Goal: Task Accomplishment & Management: Complete application form

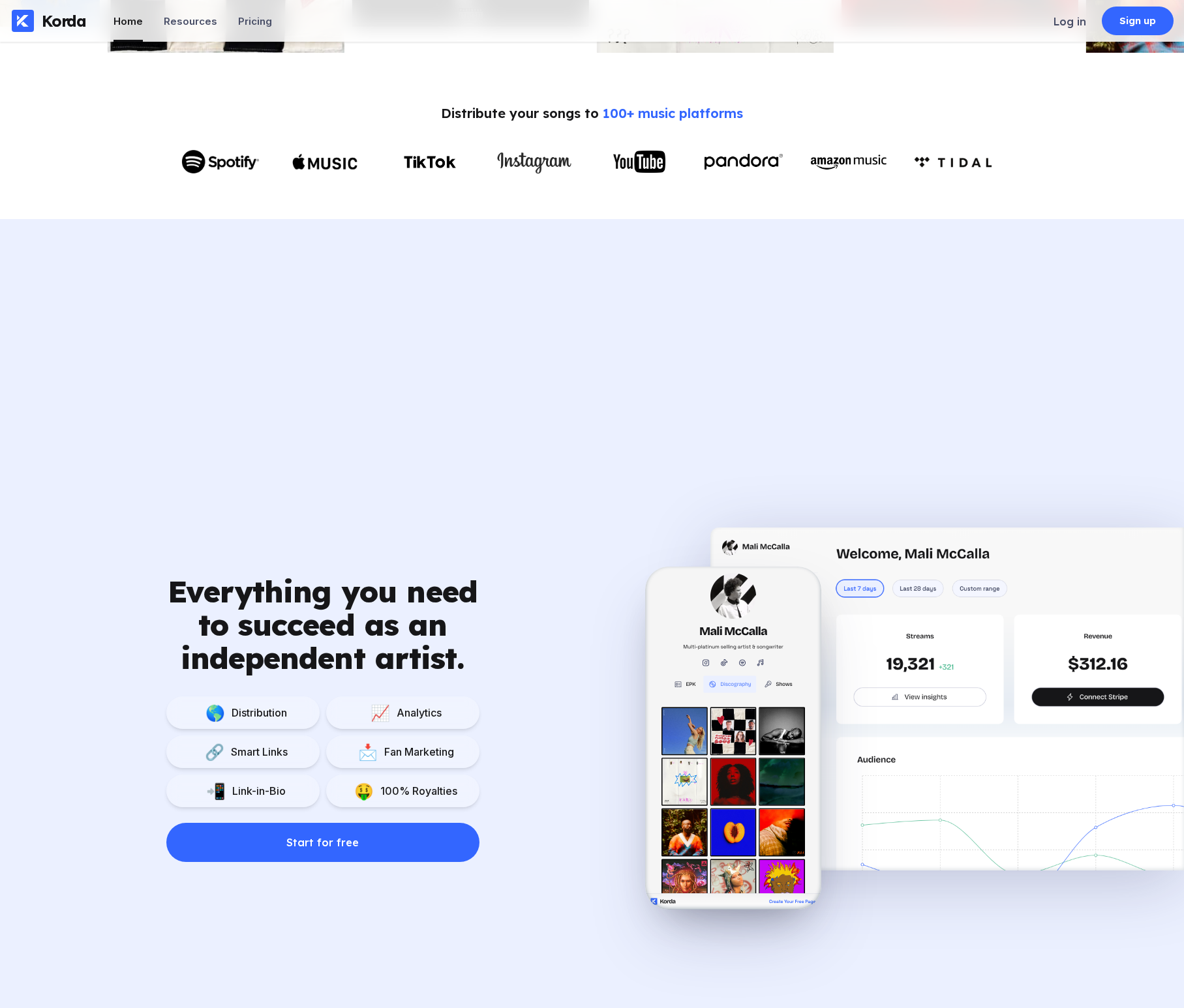
scroll to position [656, 0]
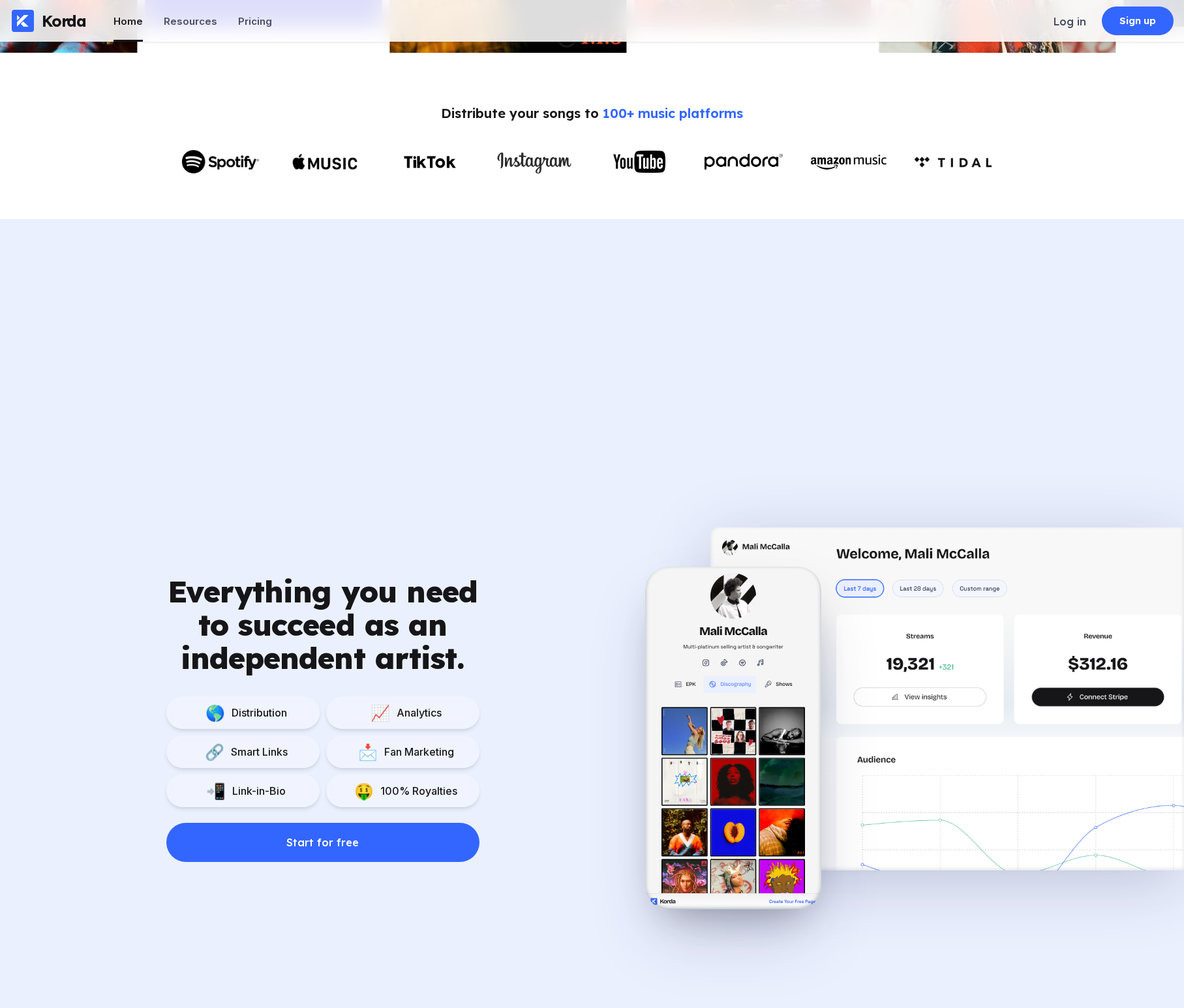
click at [459, 396] on div "Everything you need to succeed as an independent artist. 🌎 Distribution 📈 Analy…" at bounding box center [592, 702] width 1184 height 966
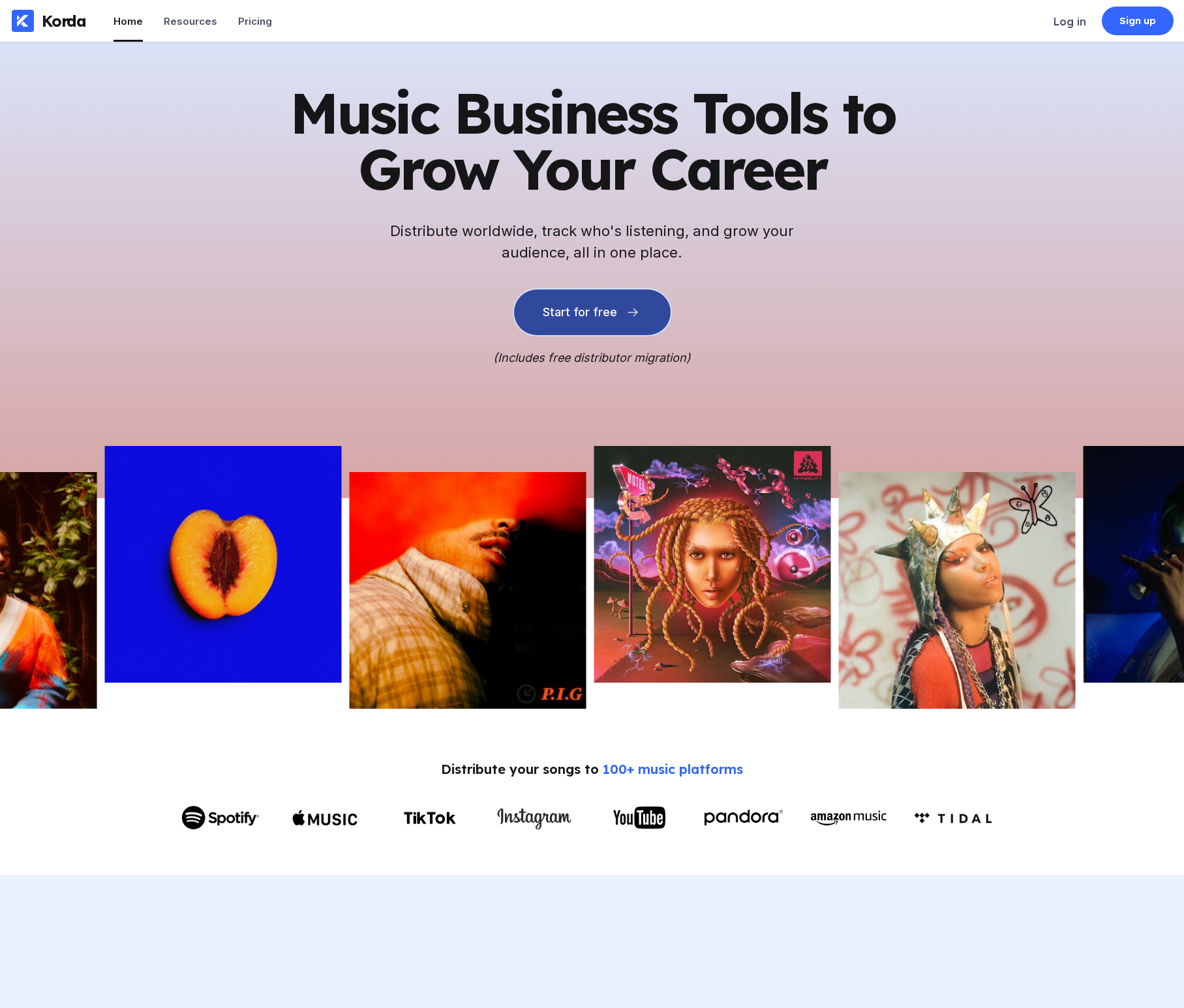
click at [602, 307] on div "Start for free" at bounding box center [580, 313] width 74 height 13
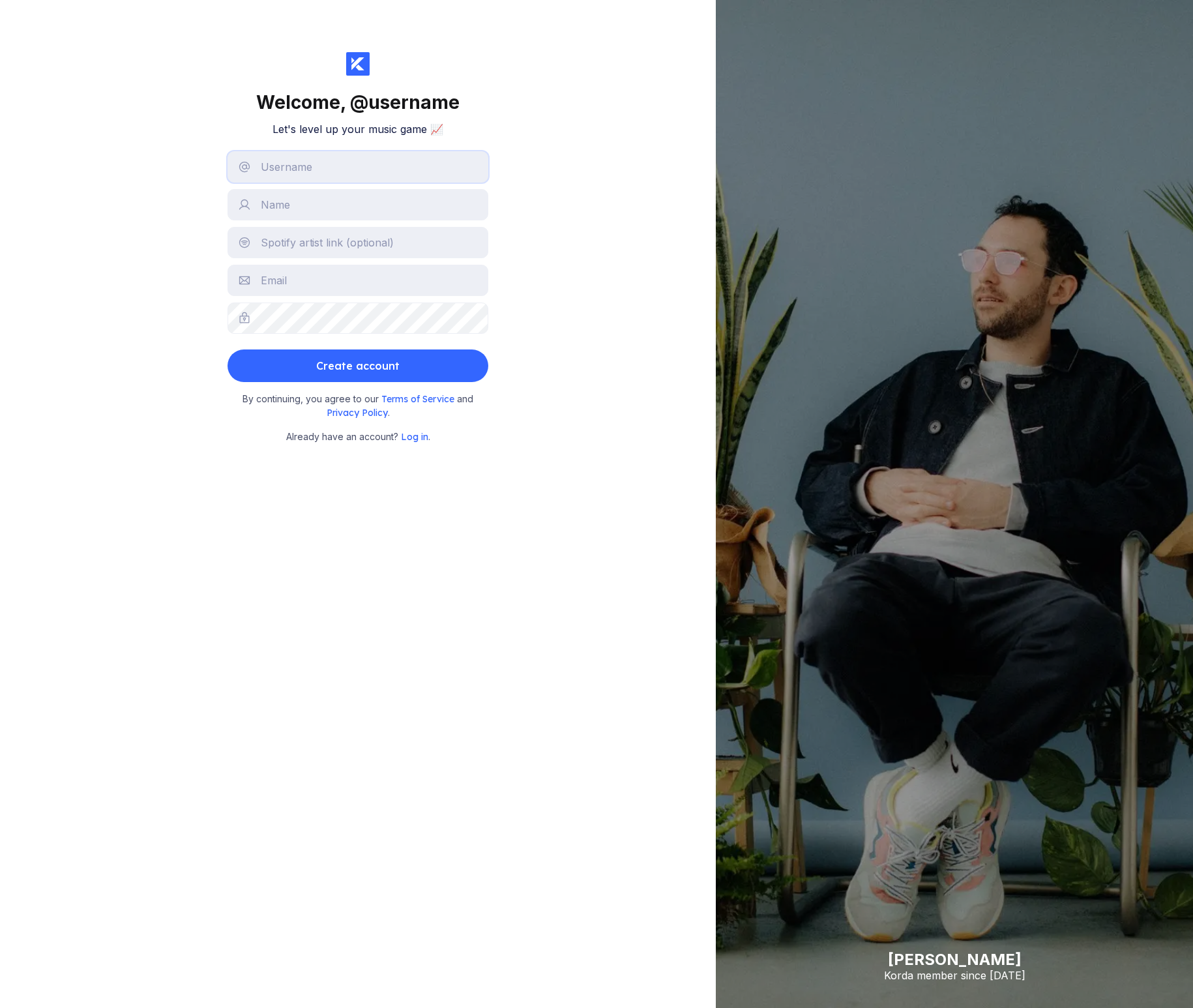
click at [345, 167] on input "text" at bounding box center [358, 167] width 260 height 31
type input "cassofa"
drag, startPoint x: 295, startPoint y: 206, endPoint x: 389, endPoint y: 201, distance: 94.1
click at [389, 201] on input "[PERSON_NAME]" at bounding box center [358, 205] width 260 height 31
type input "[PERSON_NAME]"
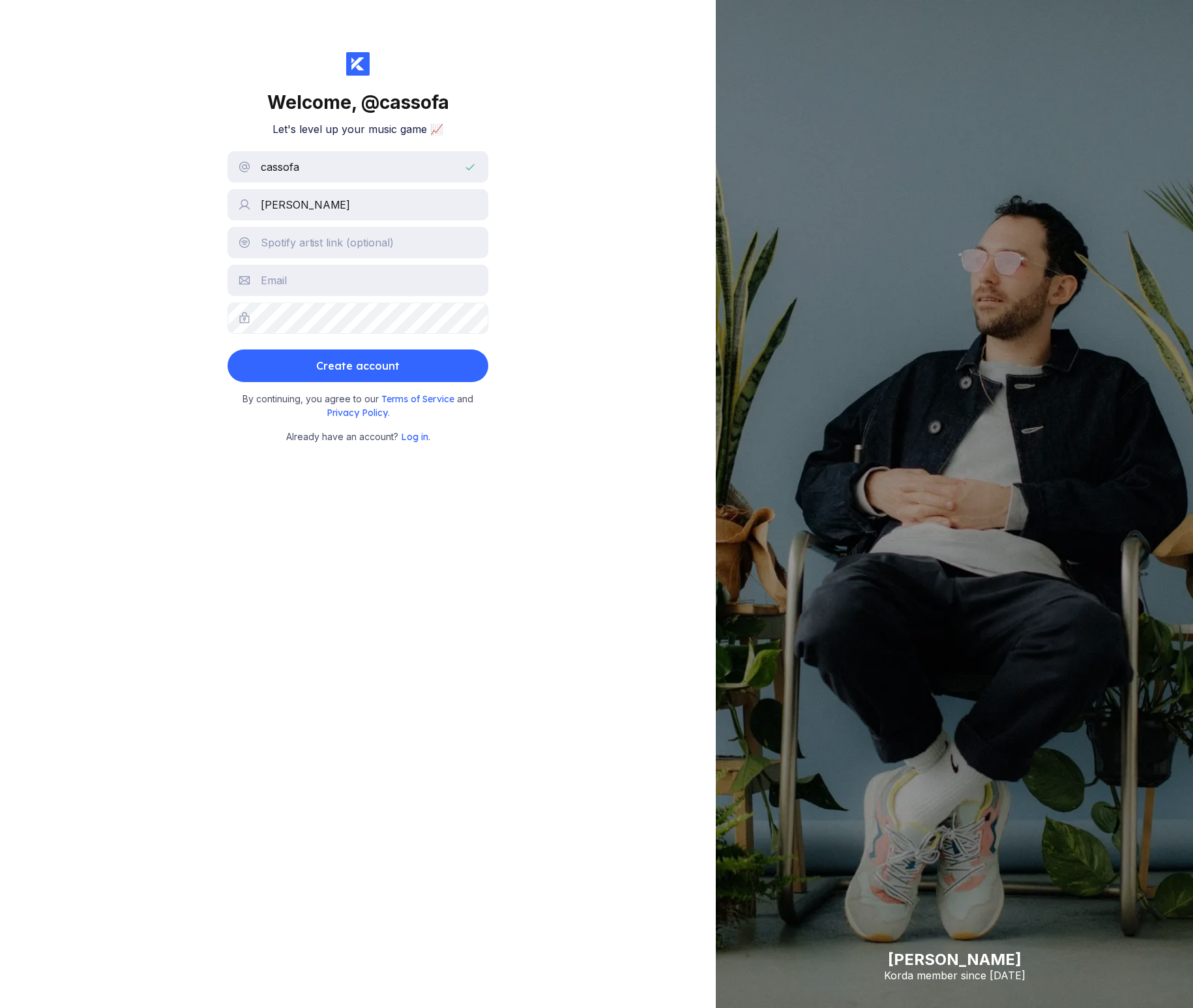
click at [39, 223] on div "Welcome, @ cassofa Let's level up your music game 📈 cassofa [PERSON_NAME] Creat…" at bounding box center [358, 504] width 716 height 1008
drag, startPoint x: 186, startPoint y: 90, endPoint x: 193, endPoint y: 74, distance: 17.5
click at [187, 89] on div "Welcome, @ cassofa Let's level up your music game 📈 cassofa [PERSON_NAME] Creat…" at bounding box center [358, 504] width 716 height 1008
